Goal: Navigation & Orientation: Find specific page/section

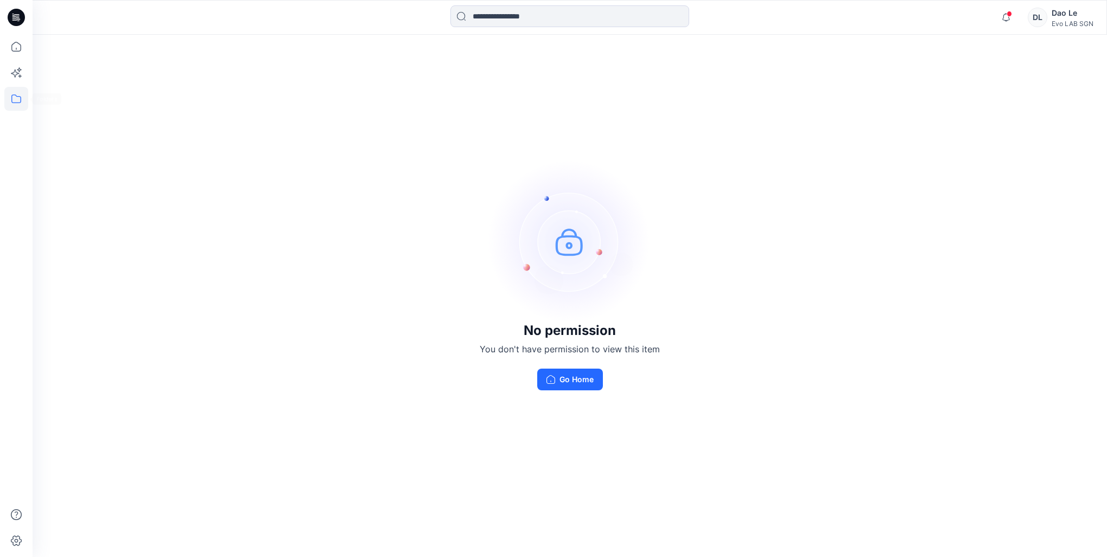
click at [11, 97] on icon at bounding box center [16, 99] width 24 height 24
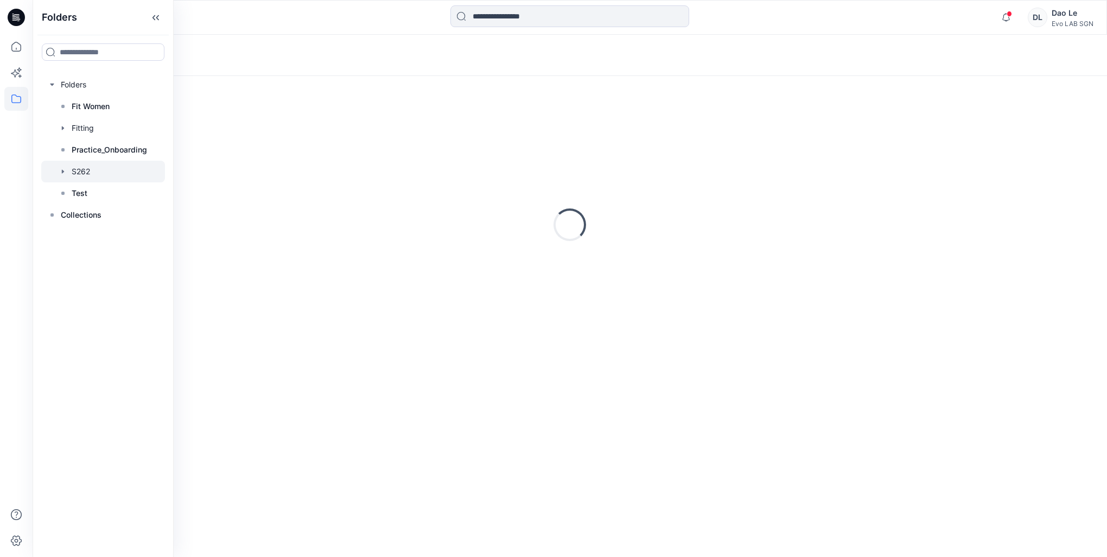
click at [78, 167] on div at bounding box center [103, 172] width 124 height 22
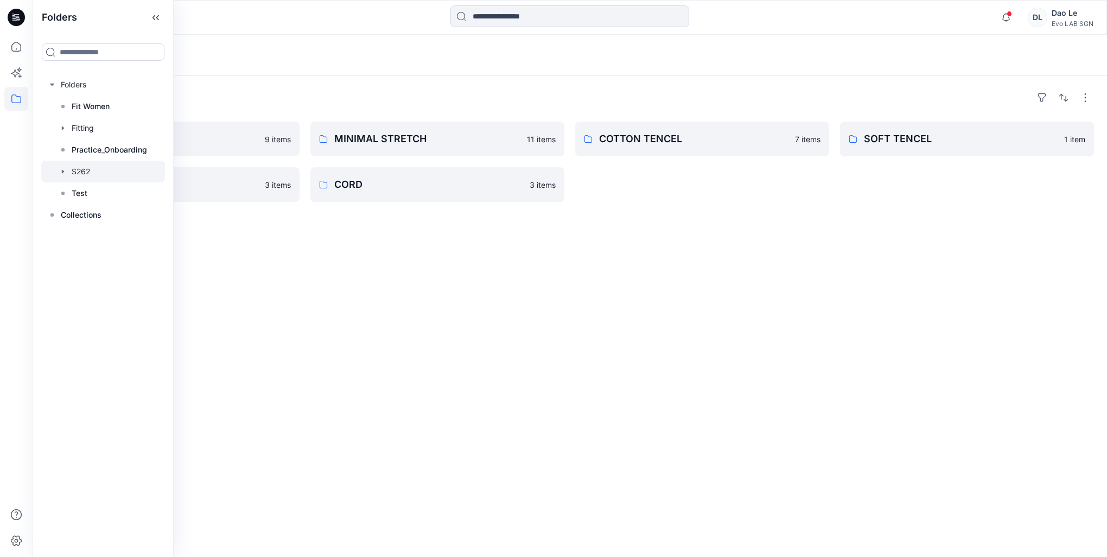
click at [586, 286] on div "Folders PAPER TOUCH 9 items SOFT ORGANIC 3 items MINIMAL STRETCH 11 items CORD …" at bounding box center [570, 316] width 1074 height 481
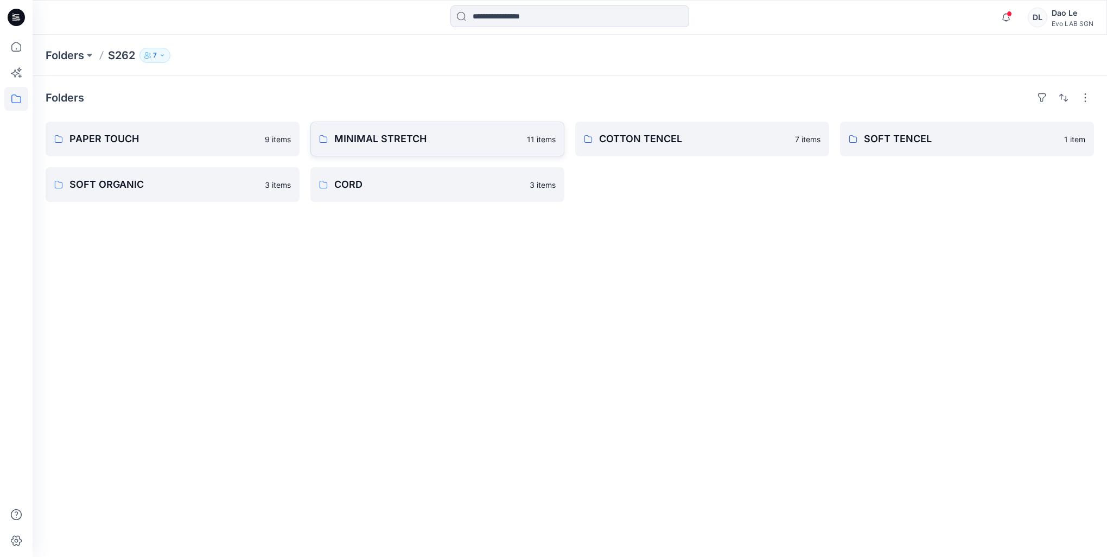
click at [397, 131] on p "MINIMAL STRETCH" at bounding box center [427, 138] width 186 height 15
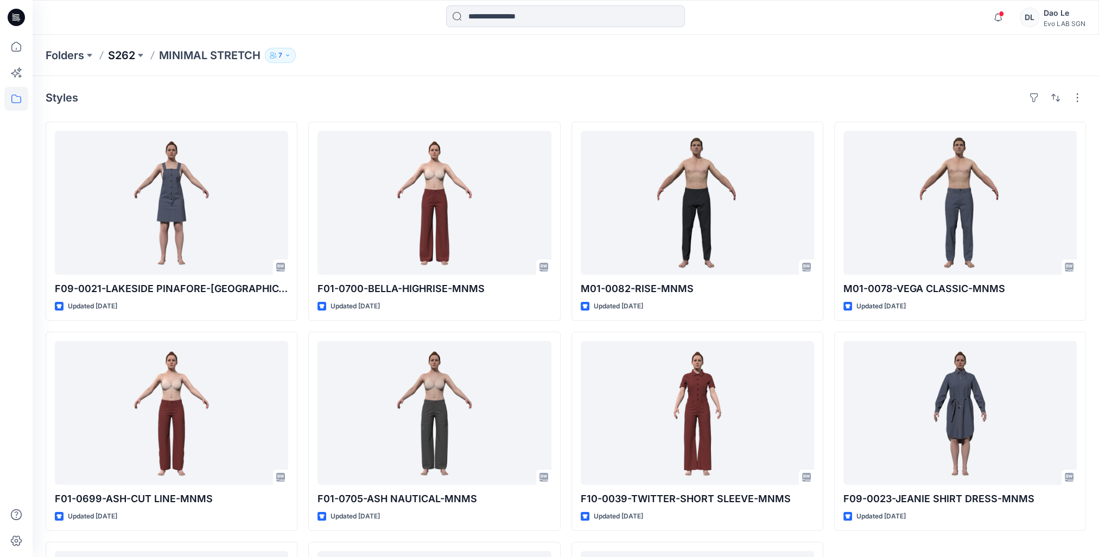
click at [129, 52] on p "S262" at bounding box center [121, 55] width 27 height 15
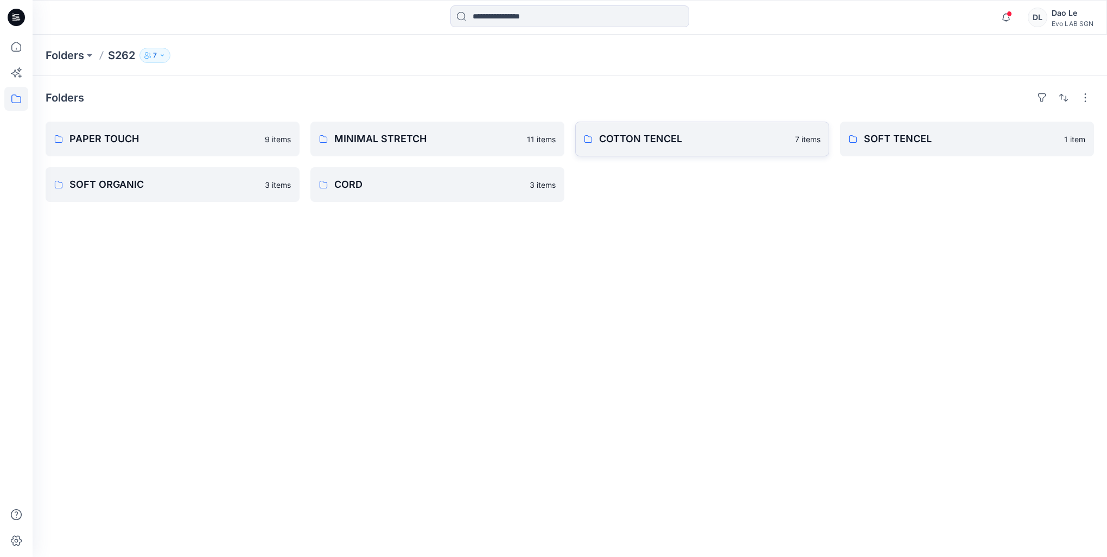
click at [653, 136] on p "COTTON TENCEL" at bounding box center [693, 138] width 189 height 15
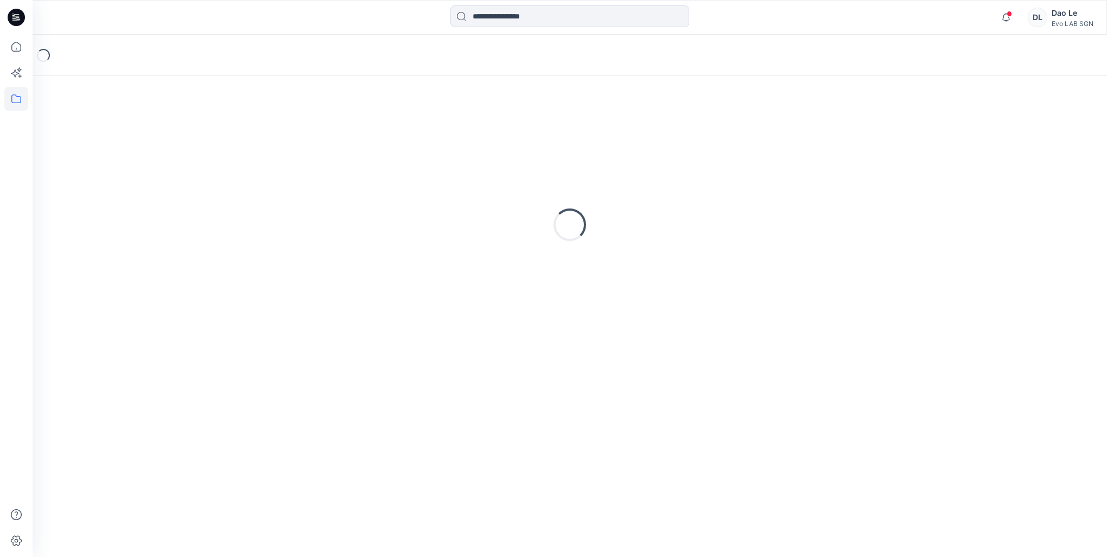
click at [653, 136] on div "Loading..." at bounding box center [570, 224] width 1048 height 271
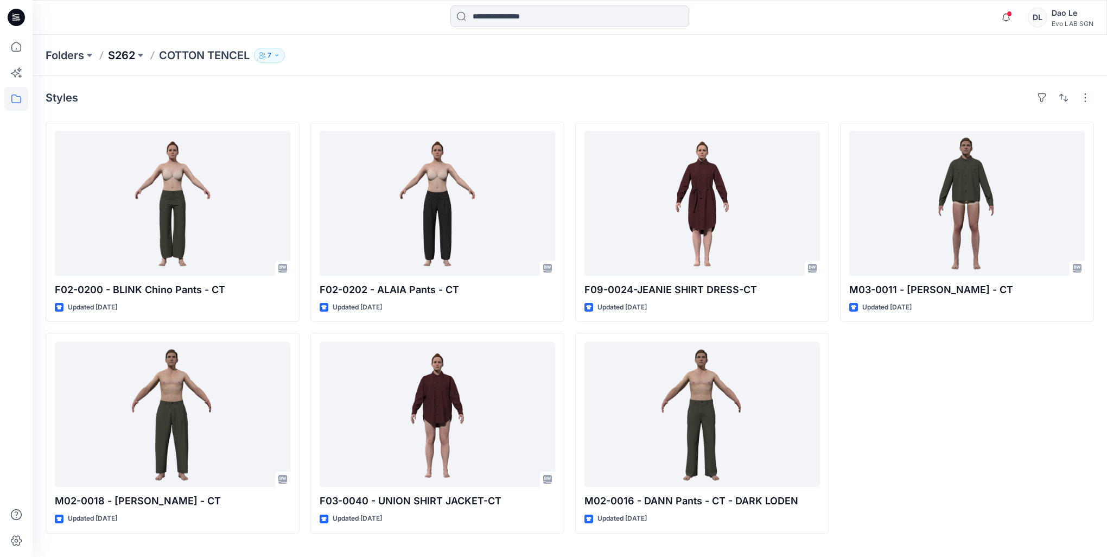
click at [118, 52] on p "S262" at bounding box center [121, 55] width 27 height 15
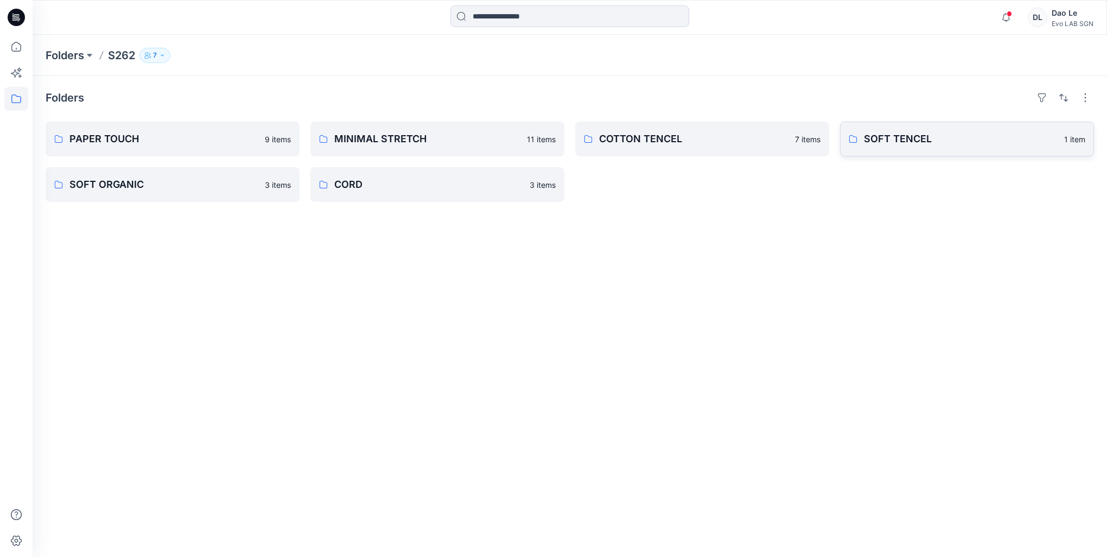
click at [885, 140] on p "SOFT TENCEL" at bounding box center [961, 138] width 194 height 15
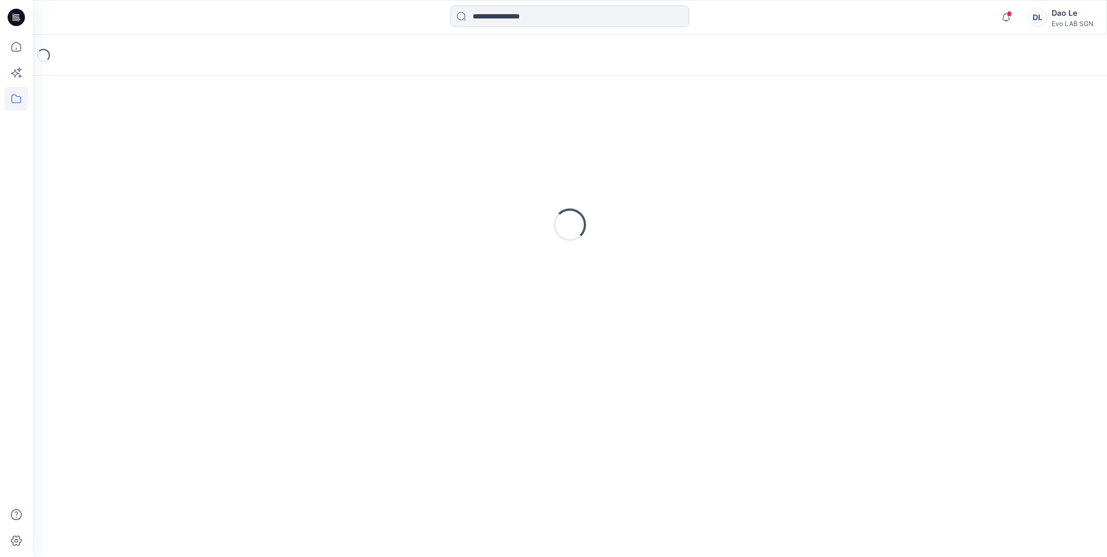
click at [885, 140] on div "Loading..." at bounding box center [570, 224] width 1048 height 271
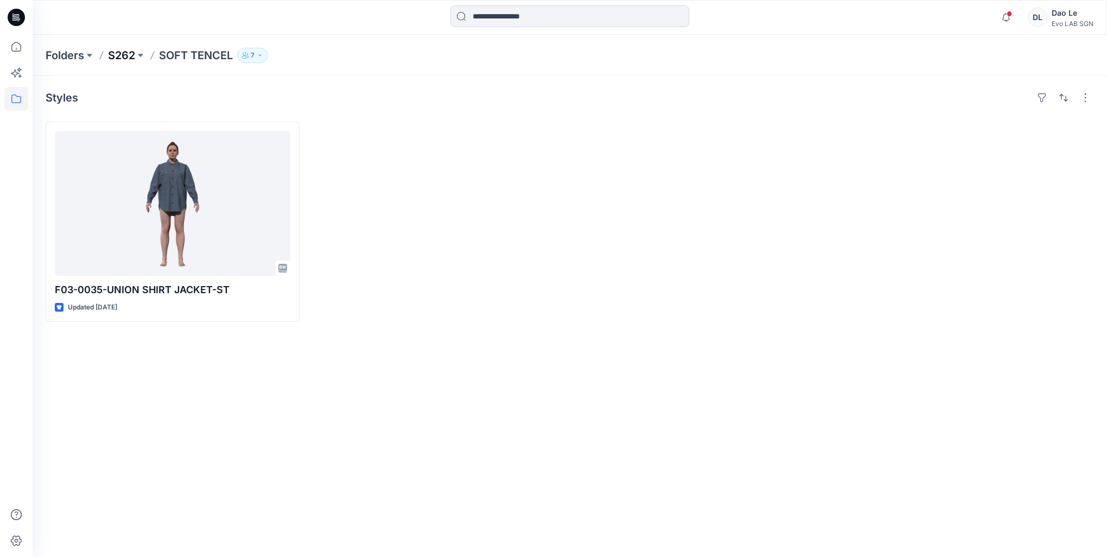
click at [126, 50] on p "S262" at bounding box center [121, 55] width 27 height 15
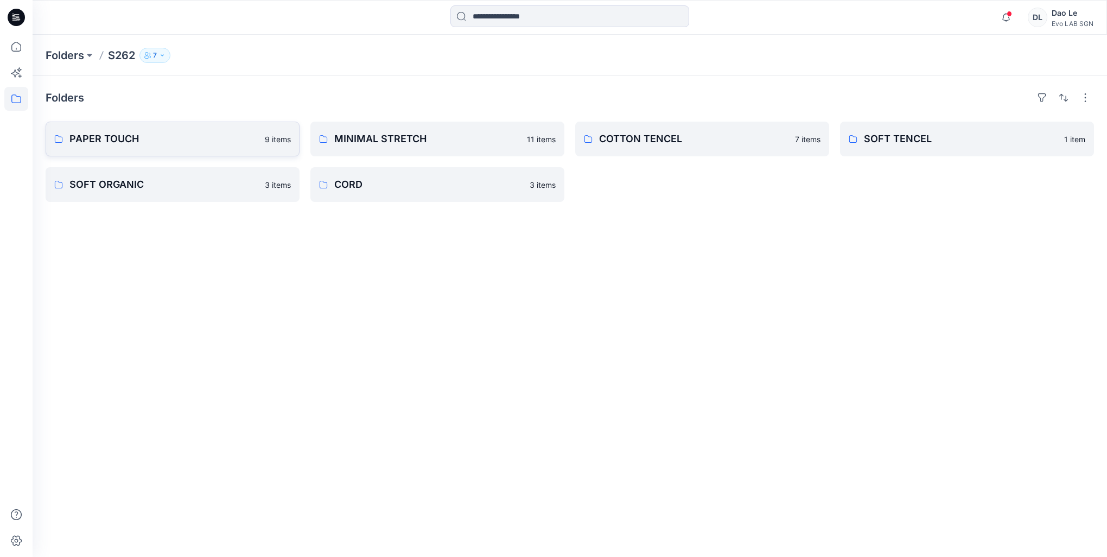
click at [143, 133] on p "PAPER TOUCH" at bounding box center [163, 138] width 189 height 15
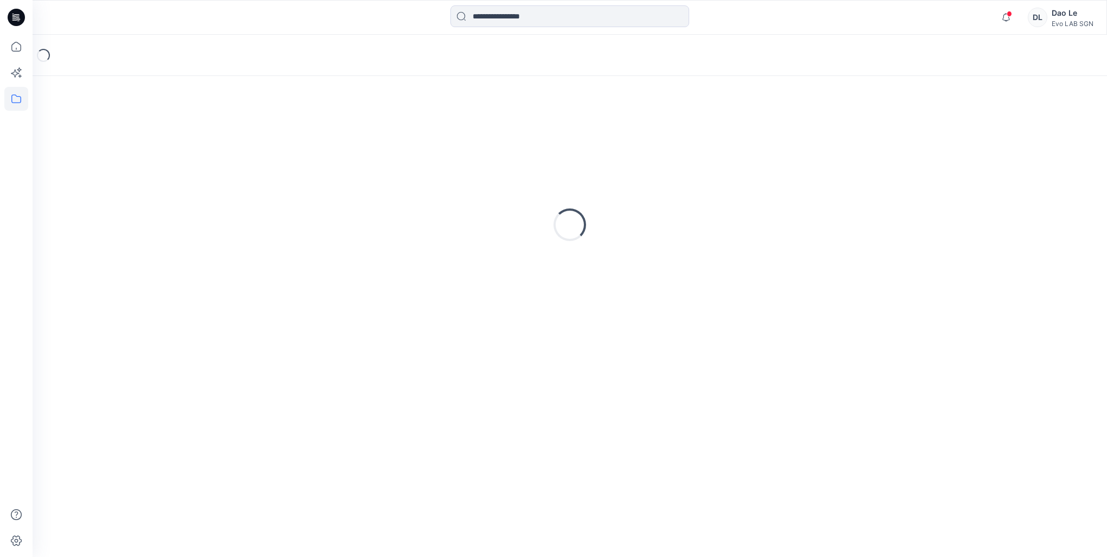
click at [143, 133] on div "Loading..." at bounding box center [570, 224] width 1048 height 271
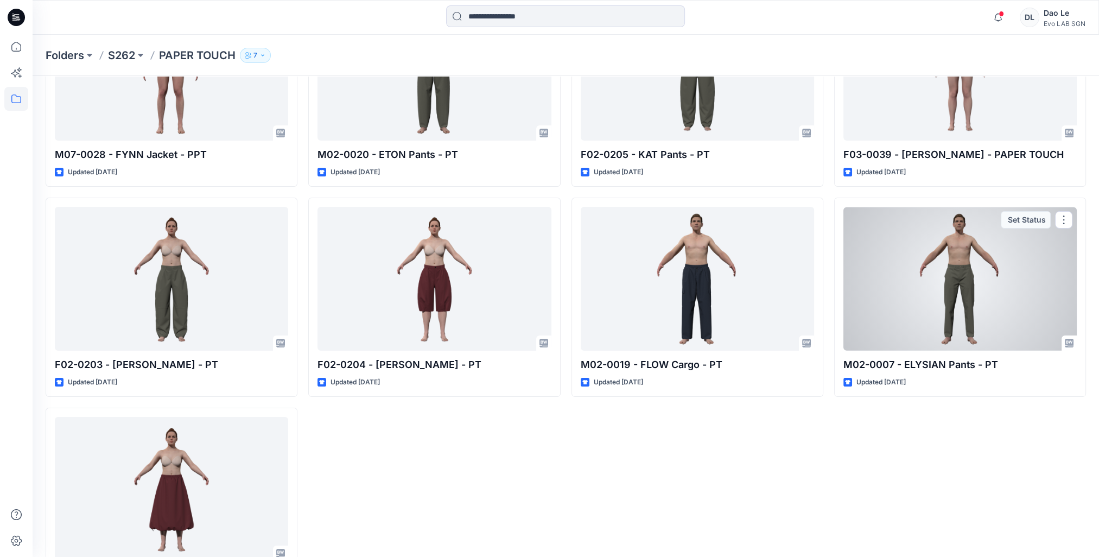
scroll to position [196, 0]
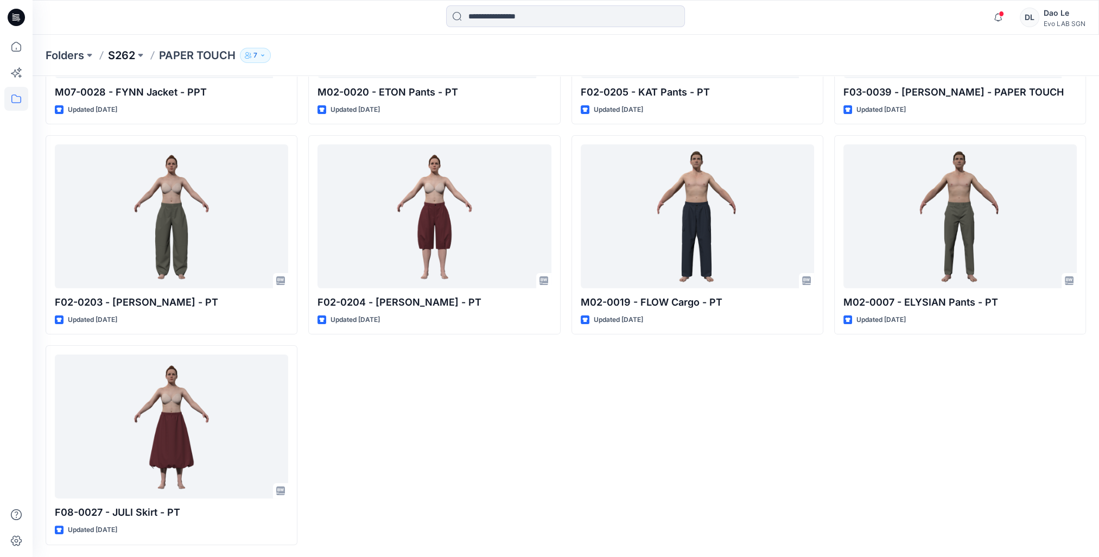
click at [117, 57] on p "S262" at bounding box center [121, 55] width 27 height 15
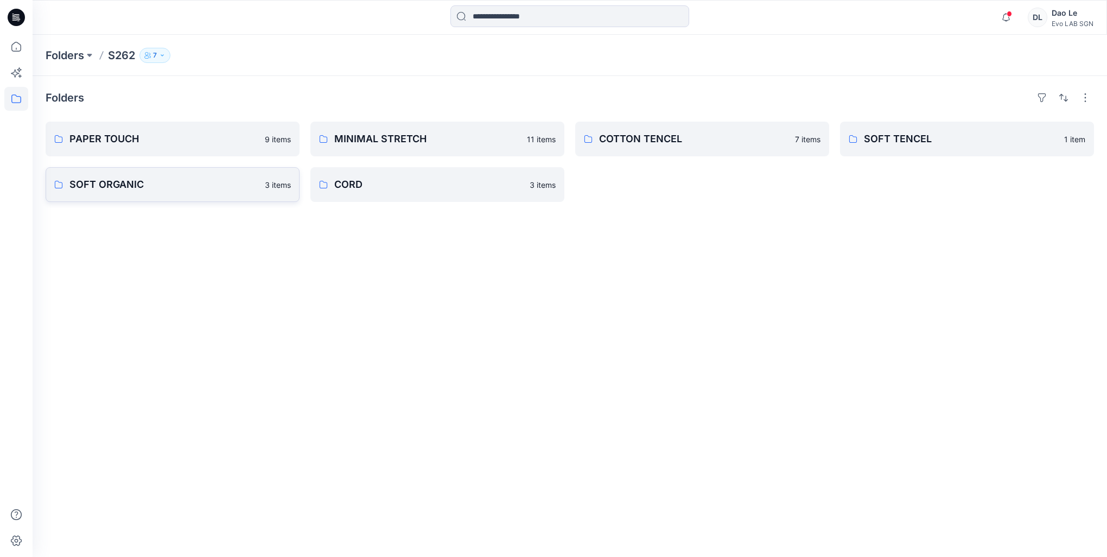
click at [158, 189] on p "SOFT ORGANIC" at bounding box center [163, 184] width 189 height 15
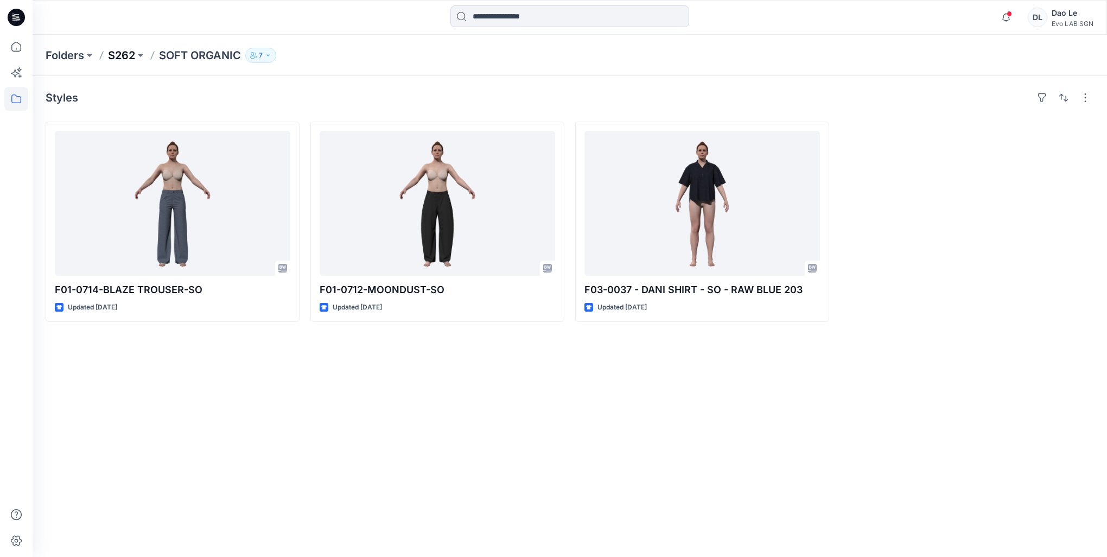
click at [127, 55] on p "S262" at bounding box center [121, 55] width 27 height 15
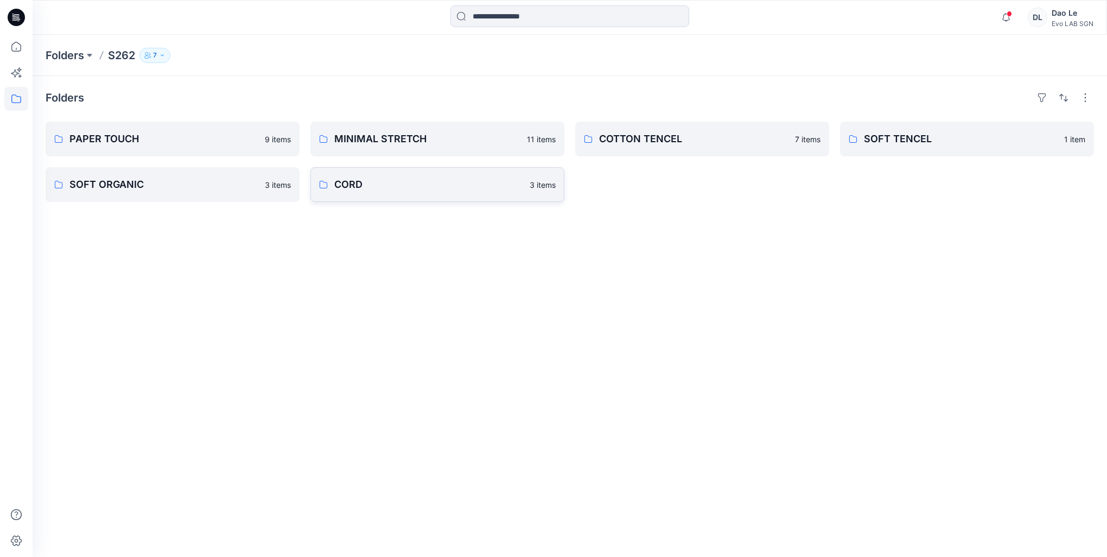
click at [384, 183] on p "CORD" at bounding box center [428, 184] width 189 height 15
